Goal: Check status: Check status

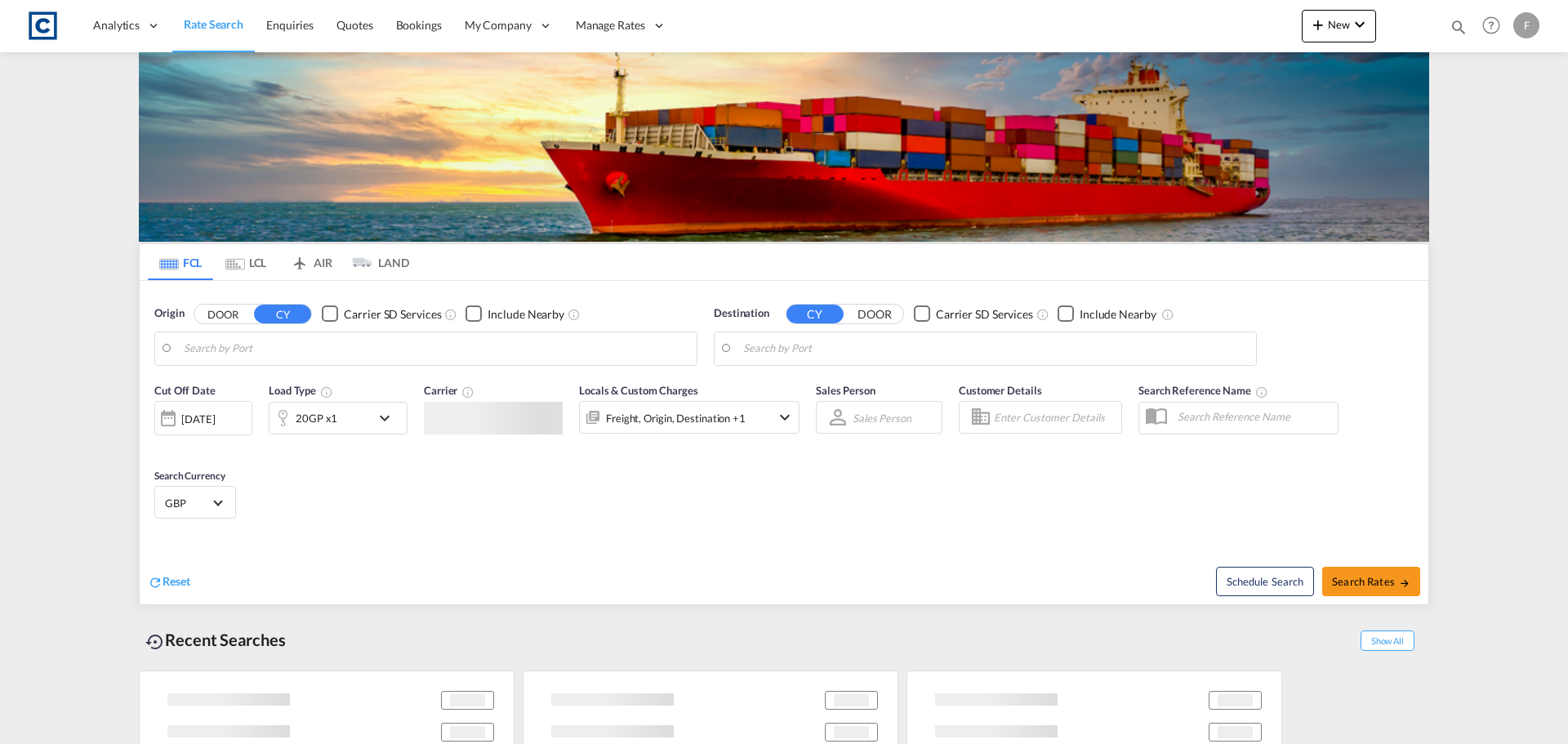
type input "GB-OL16, Rochdale"
type input "Ningbo, CNNGB"
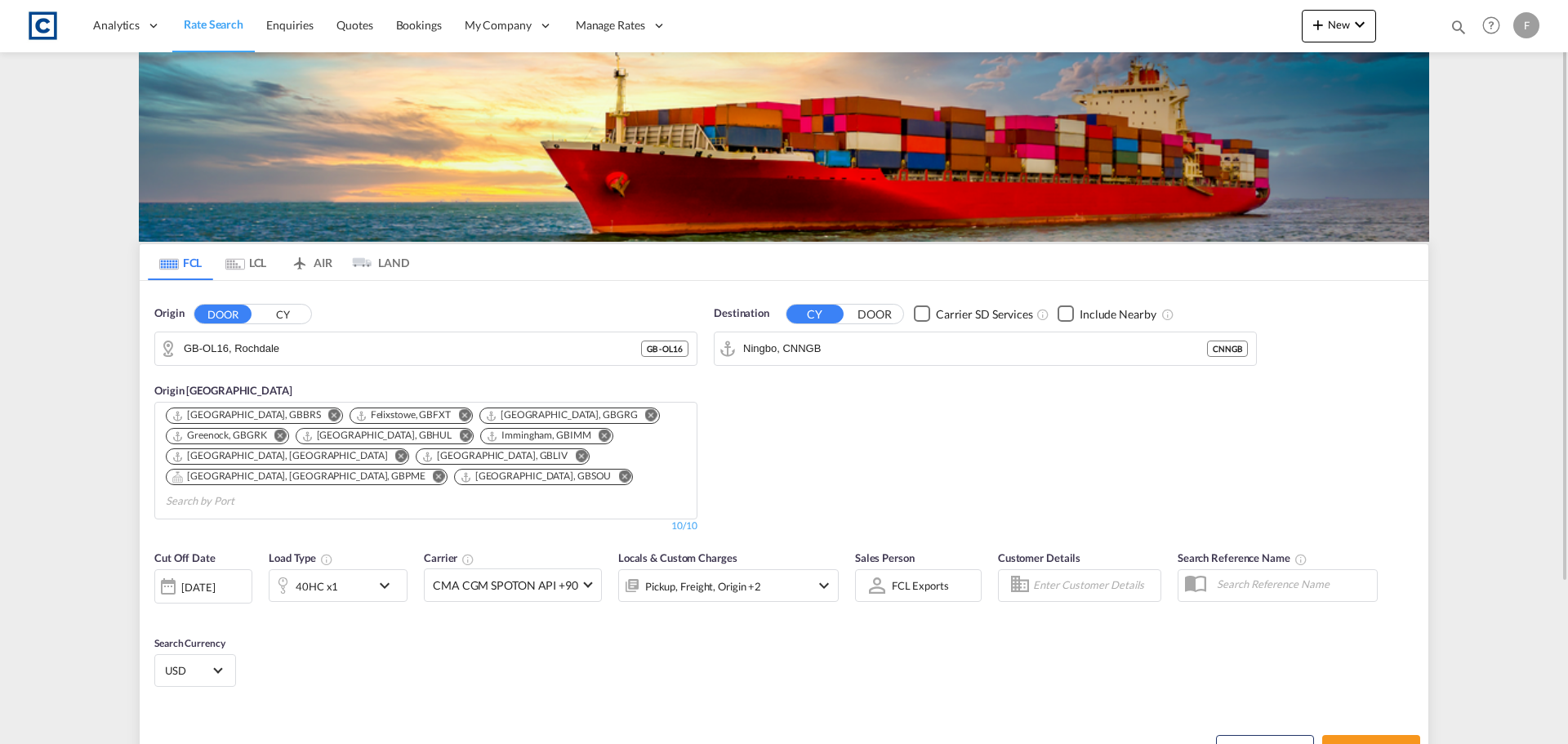
click at [1454, 21] on md-icon "icon-magnify" at bounding box center [1458, 26] width 18 height 18
paste input "CAD000009783"
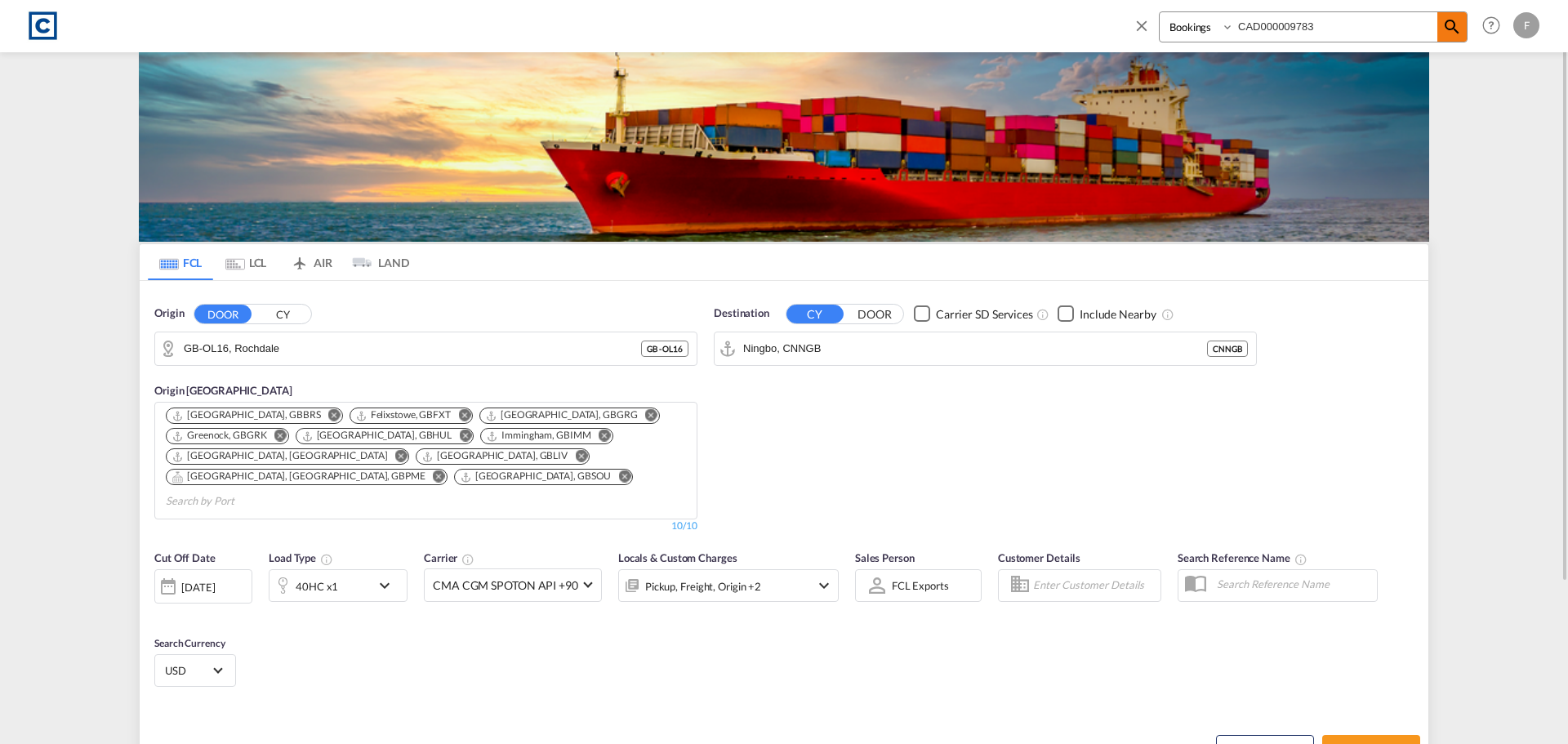
type input "CAD000009783"
click at [1458, 29] on md-icon "icon-magnify" at bounding box center [1451, 26] width 20 height 20
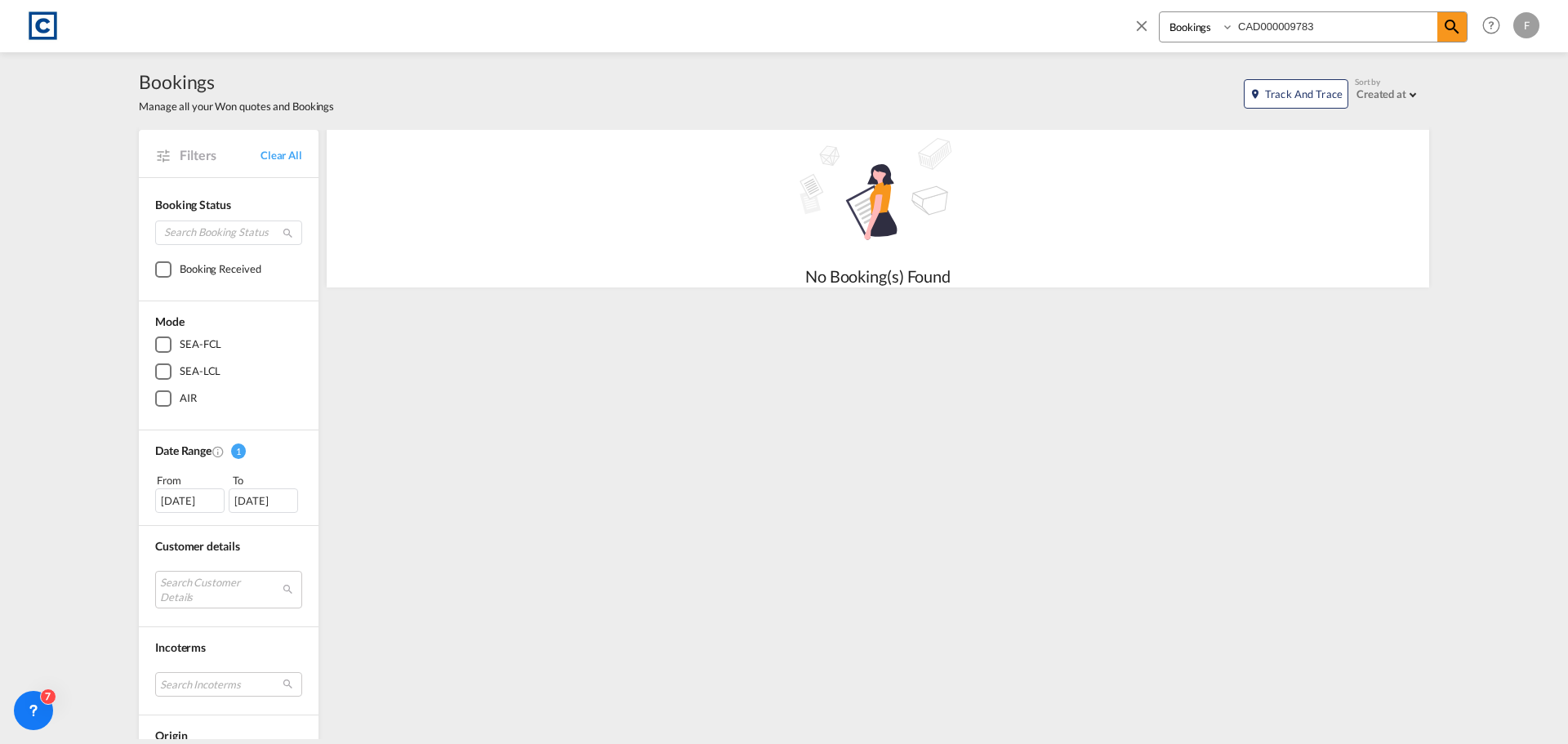
click at [1335, 27] on input "CAD000009783" at bounding box center [1335, 26] width 204 height 29
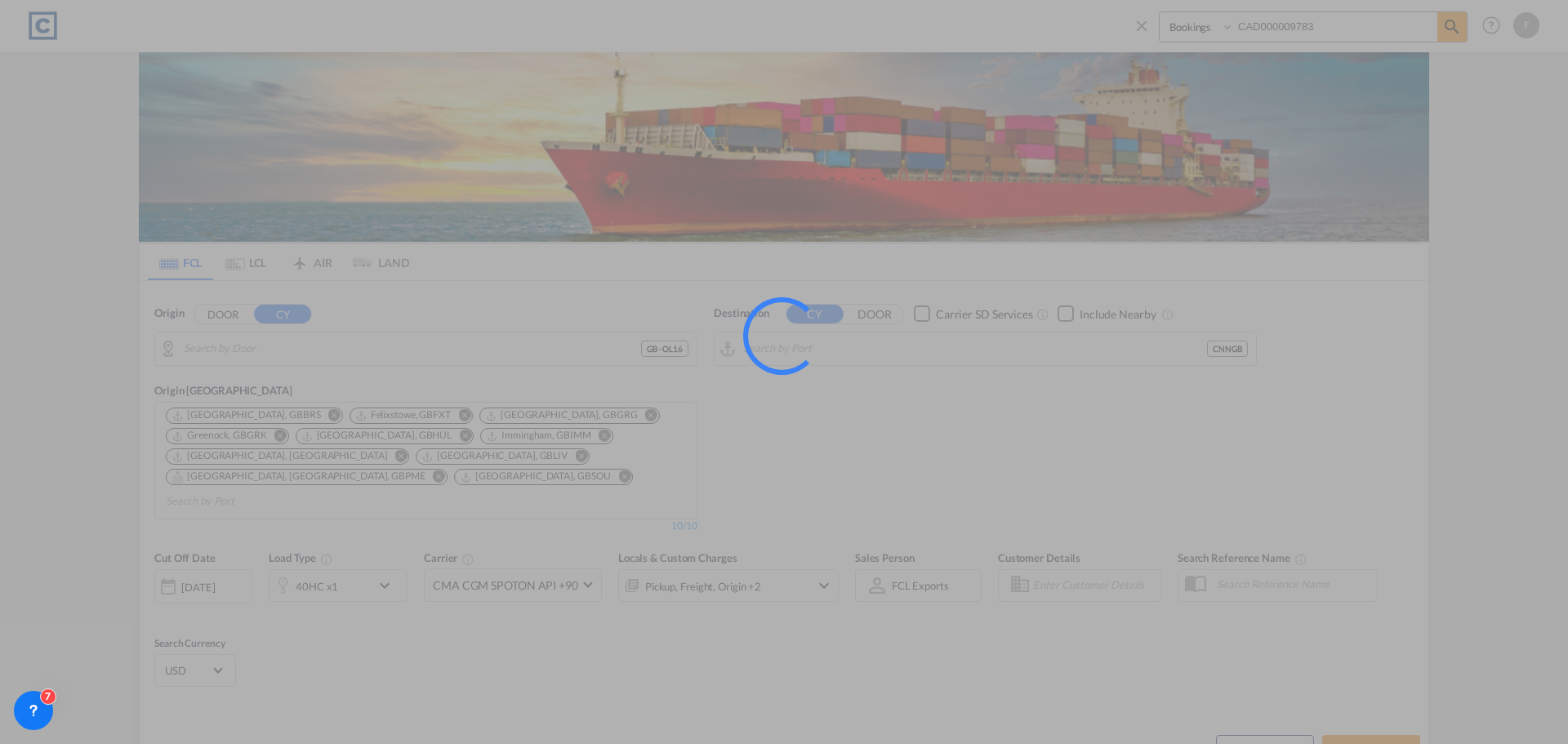
type input "GB-OL16, Rochdale"
type input "Ningbo, CNNGB"
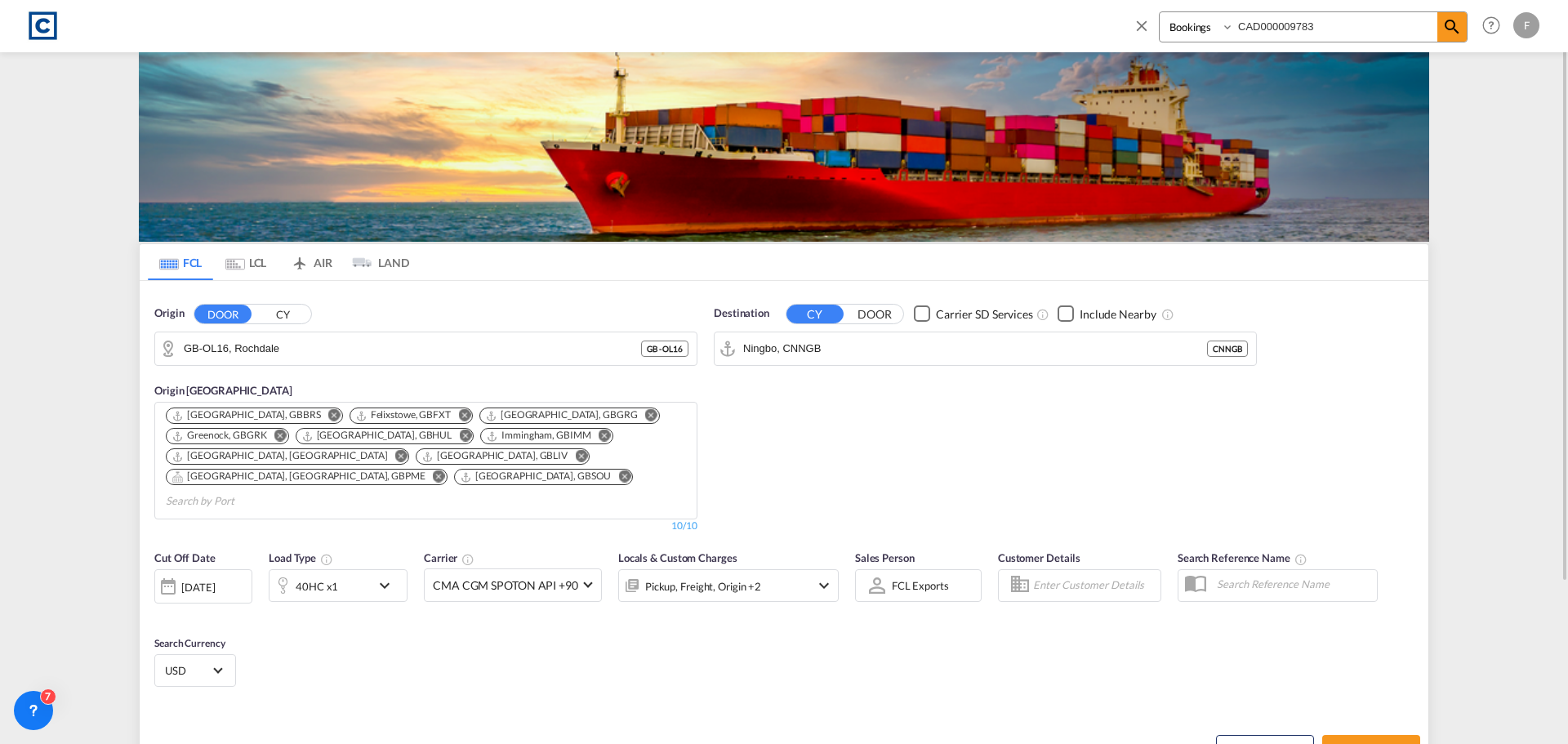
click at [1525, 27] on div "F" at bounding box center [1526, 25] width 26 height 26
click at [1289, 143] on md-backdrop at bounding box center [784, 372] width 1568 height 744
click at [1226, 30] on select "Bookings Quotes Enquiries" at bounding box center [1198, 26] width 78 height 30
select select "Quotes"
click at [1160, 12] on select "Bookings Quotes Enquiries" at bounding box center [1198, 26] width 78 height 30
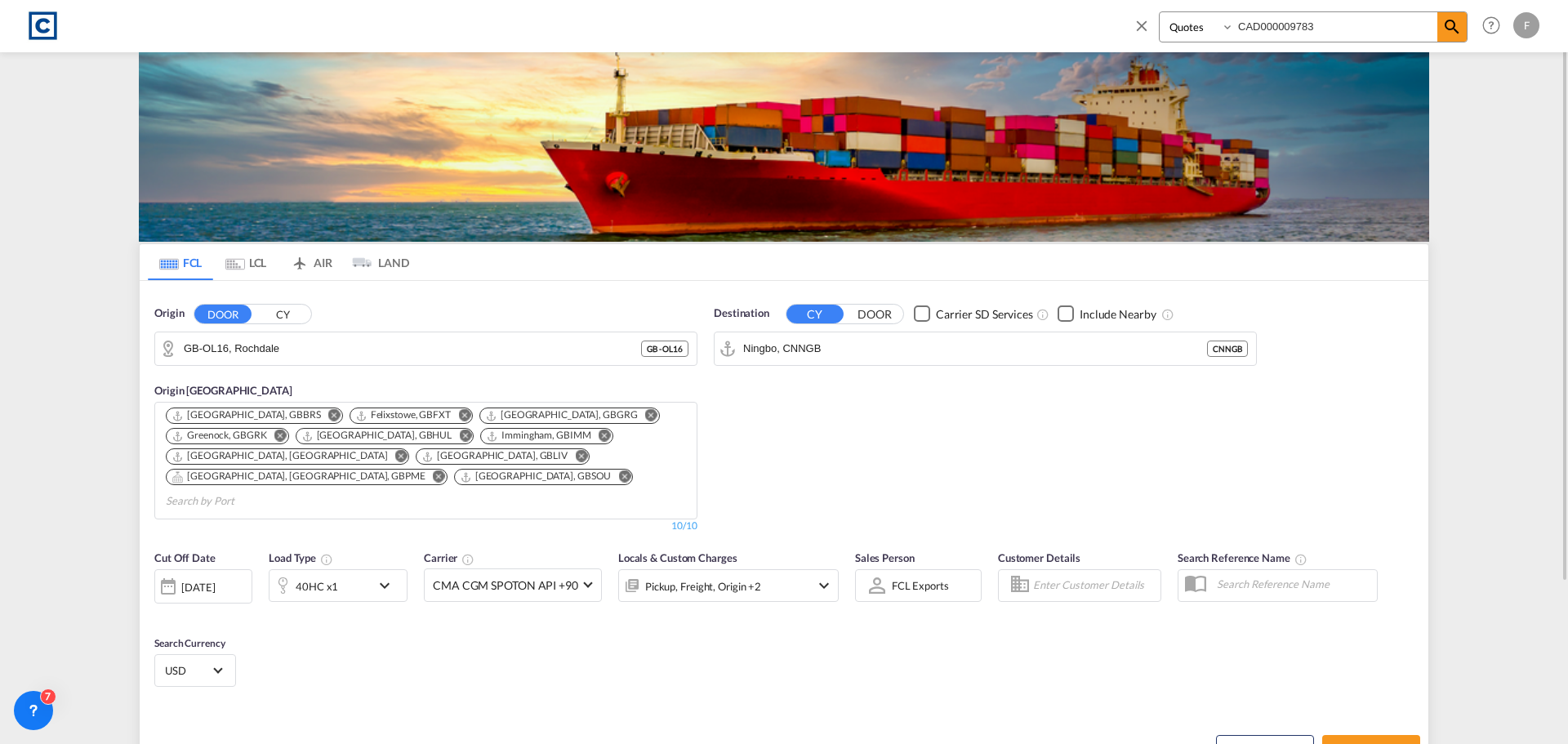
click at [1321, 29] on input "CAD000009783" at bounding box center [1335, 26] width 204 height 29
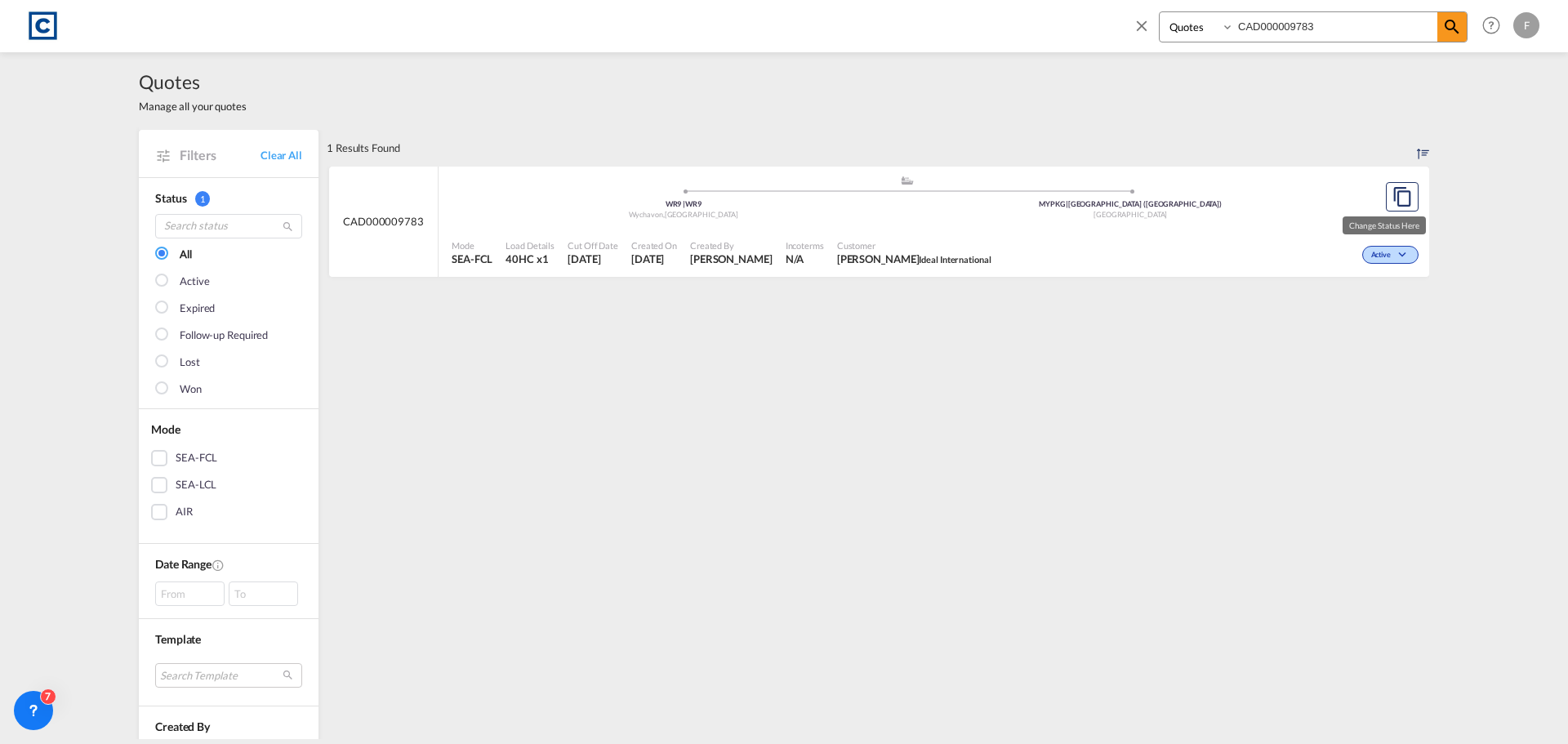
click at [1372, 255] on span "Active" at bounding box center [1383, 255] width 24 height 11
click at [1241, 245] on div "Follow-up Required Lost Won" at bounding box center [784, 372] width 1568 height 744
click at [377, 225] on span "CAD000009783" at bounding box center [383, 221] width 81 height 14
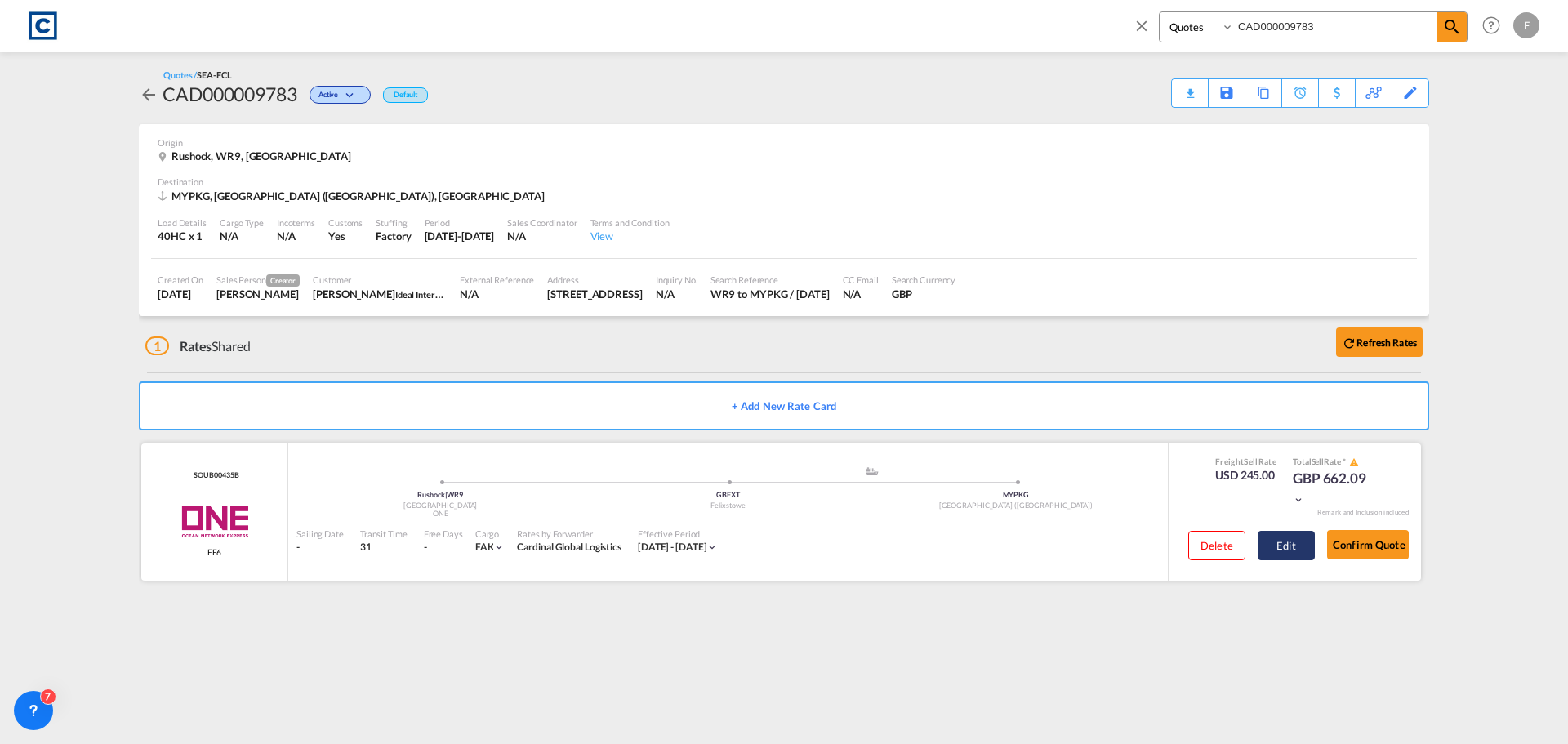
click at [1301, 545] on button "Edit" at bounding box center [1286, 545] width 57 height 30
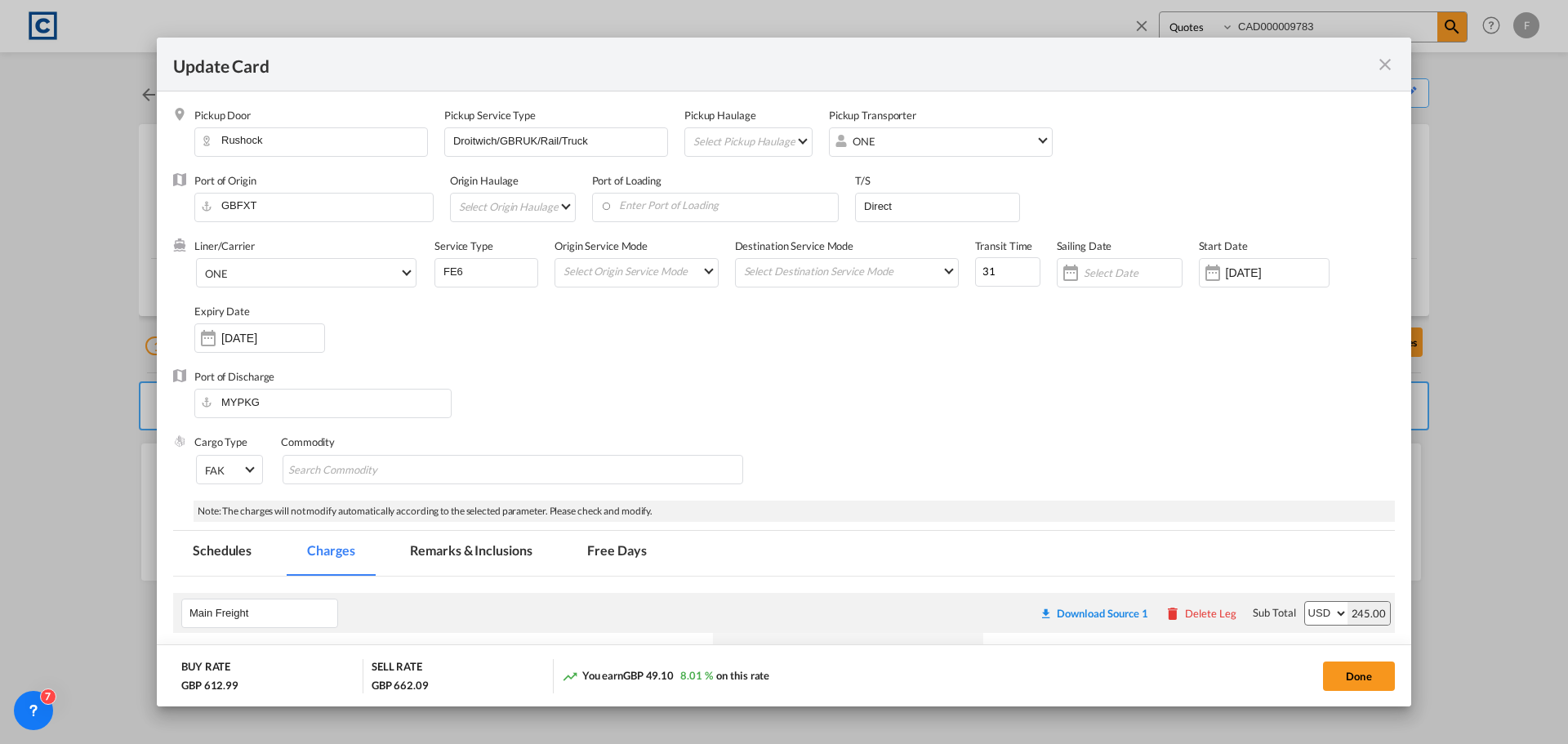
select select "per B/L"
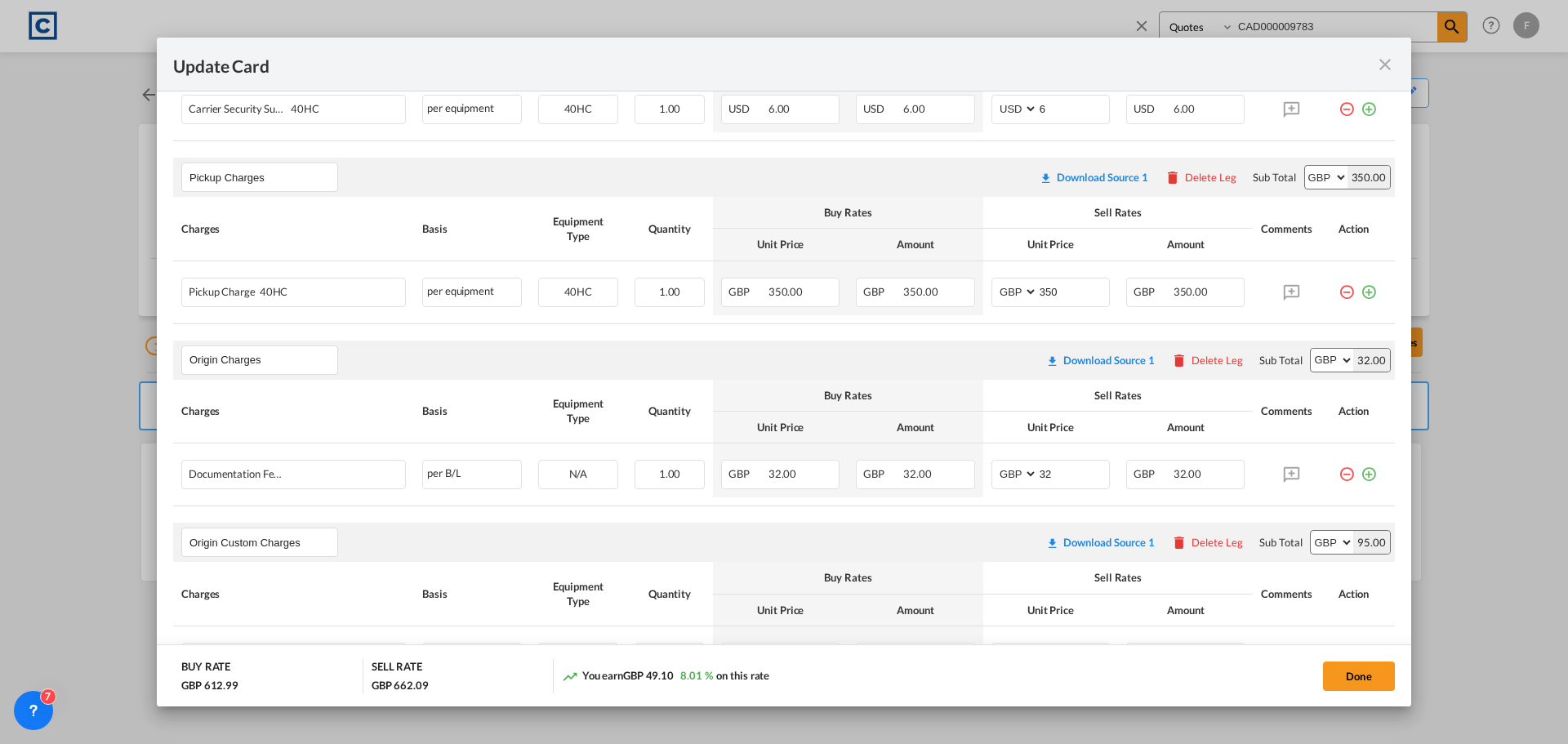
scroll to position [501, 0]
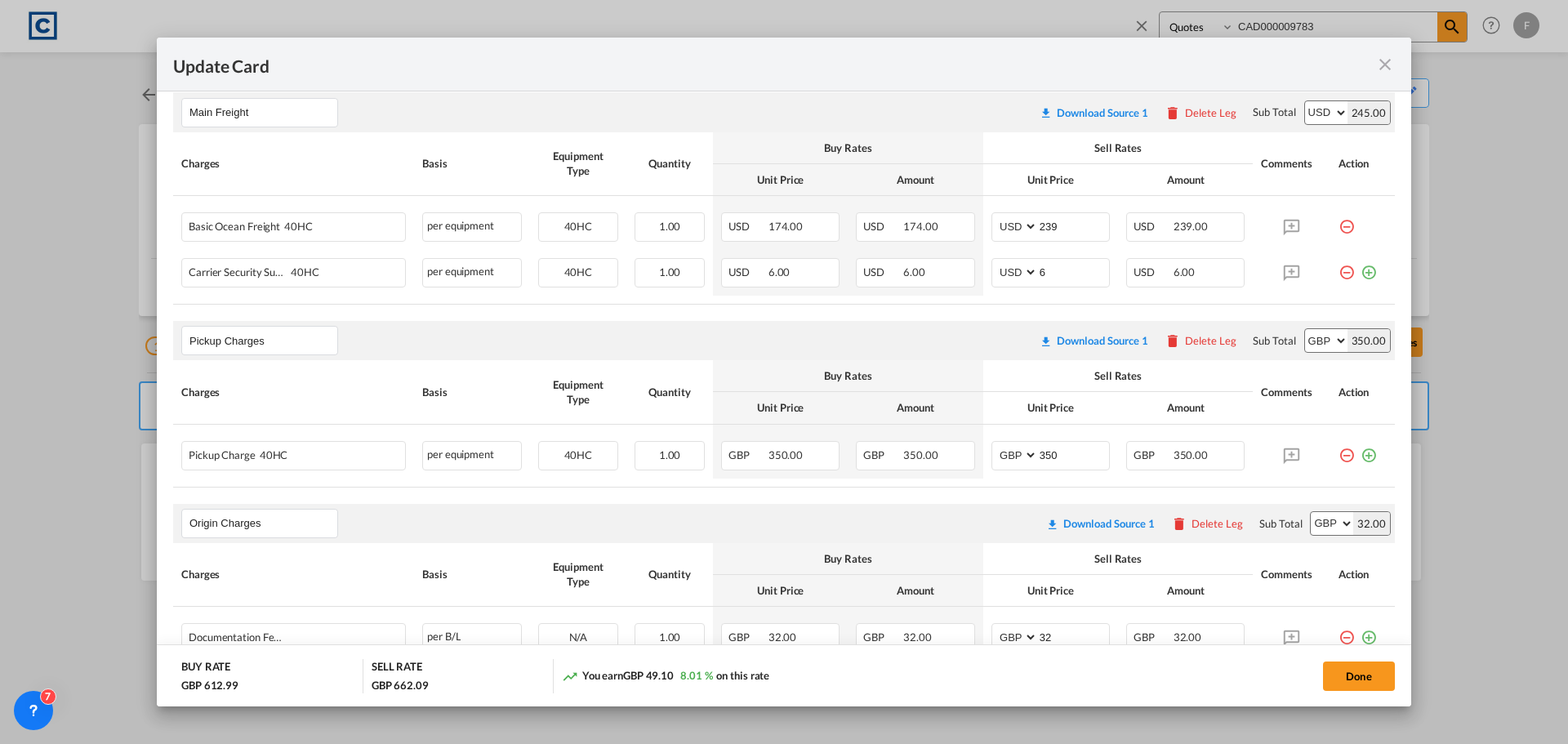
click at [1393, 66] on md-icon "icon-close fg-AAA8AD m-0 pointer" at bounding box center [1385, 64] width 20 height 20
